Goal: Task Accomplishment & Management: Complete application form

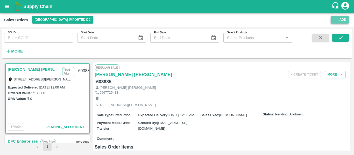
click at [337, 17] on button "Add" at bounding box center [339, 20] width 18 height 8
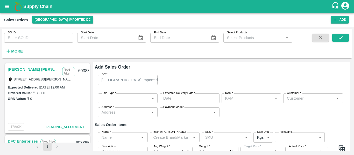
type input "[PERSON_NAME]"
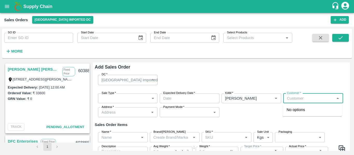
click at [286, 98] on input "Customer   *" at bounding box center [309, 98] width 48 height 7
click at [301, 108] on p "S.N.Fruit Company" at bounding box center [302, 110] width 33 height 6
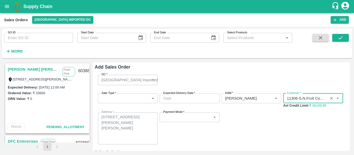
type input "11306-S.N.Fruit Company"
click at [34, 69] on link "Zeshan Ahmed Ansari" at bounding box center [34, 69] width 52 height 7
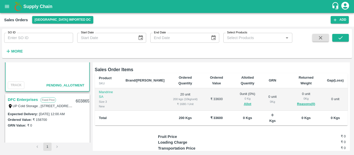
scroll to position [43, 0]
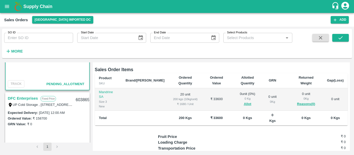
click at [30, 97] on link "DFC Enterprises" at bounding box center [23, 98] width 30 height 7
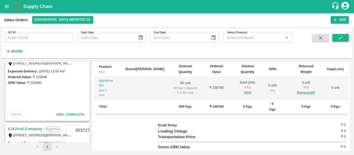
scroll to position [348, 0]
